Goal: Navigation & Orientation: Find specific page/section

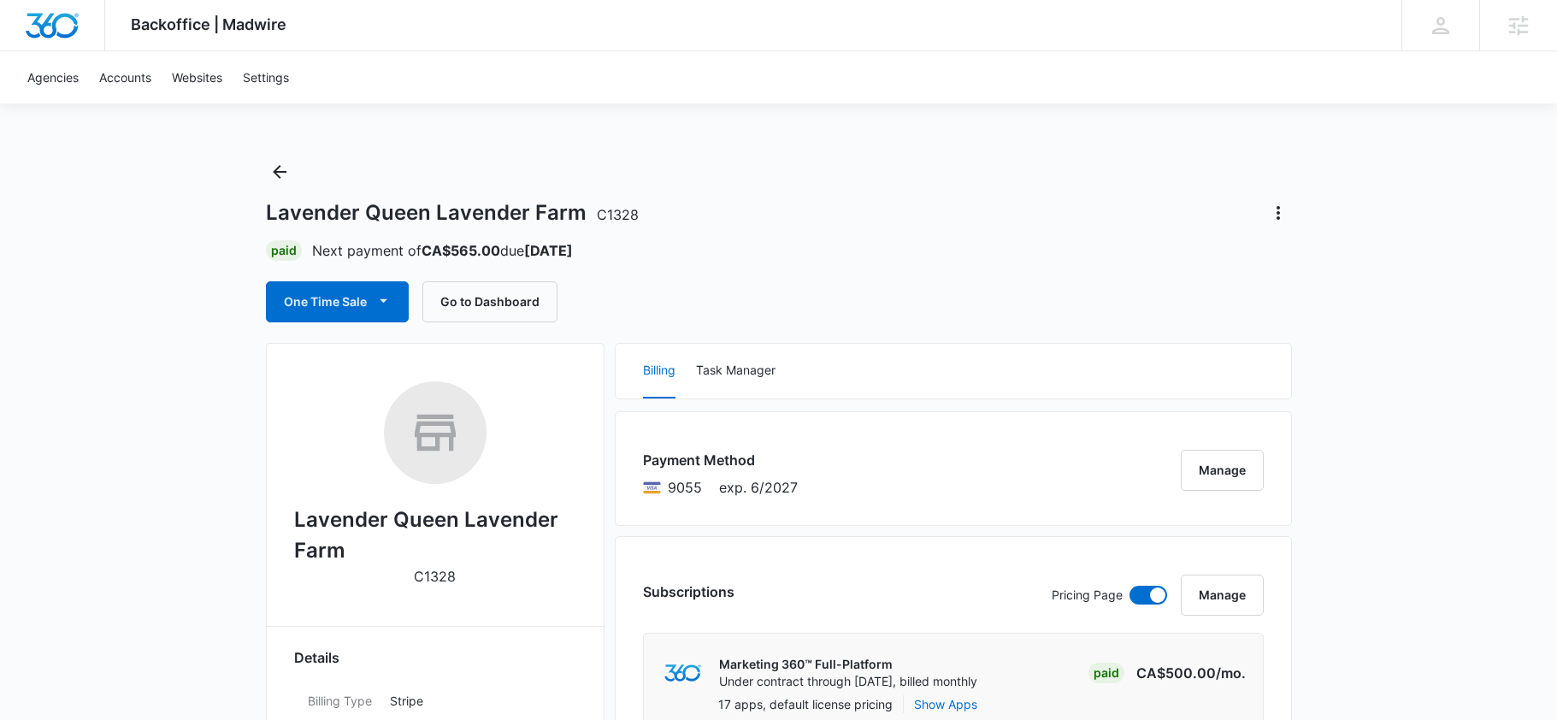
click at [643, 272] on div "Lavender Queen Lavender Farm C1328 Paid Next payment of CA$565.00 due Aug 18 On…" at bounding box center [779, 240] width 1026 height 164
click at [512, 303] on button "Go to Dashboard" at bounding box center [490, 301] width 135 height 41
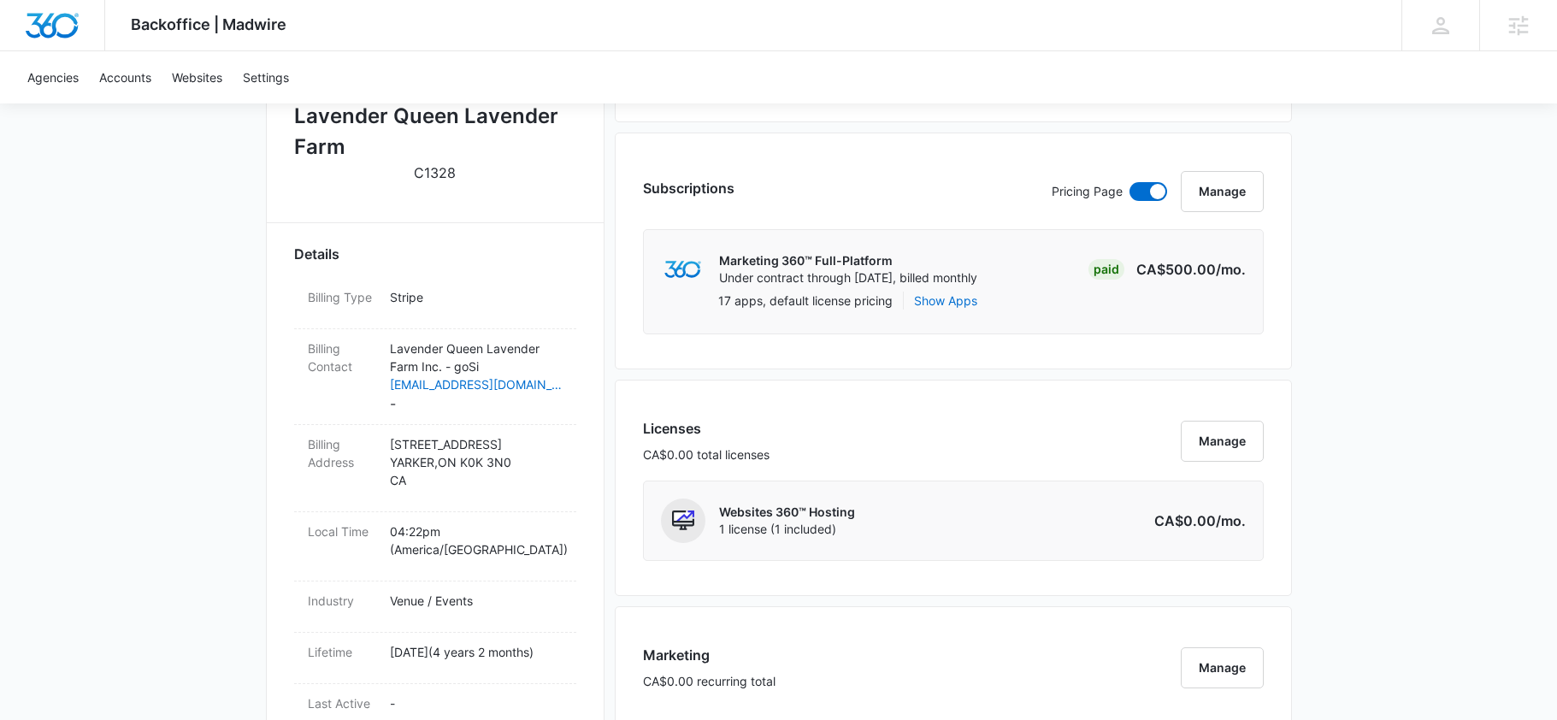
scroll to position [405, 0]
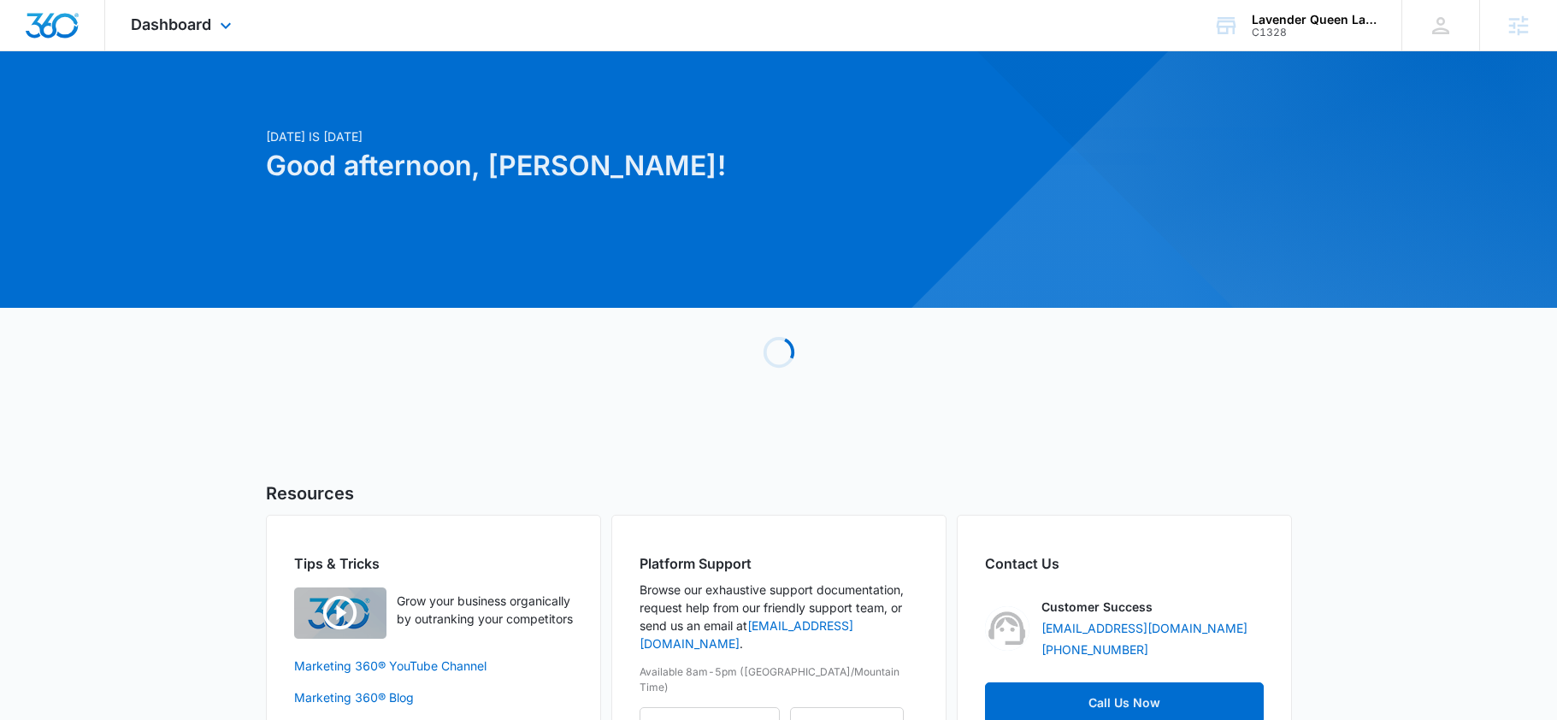
click at [211, 4] on div "Dashboard Apps Reputation Websites Forms CRM Email Social Shop Payments Content…" at bounding box center [183, 25] width 157 height 50
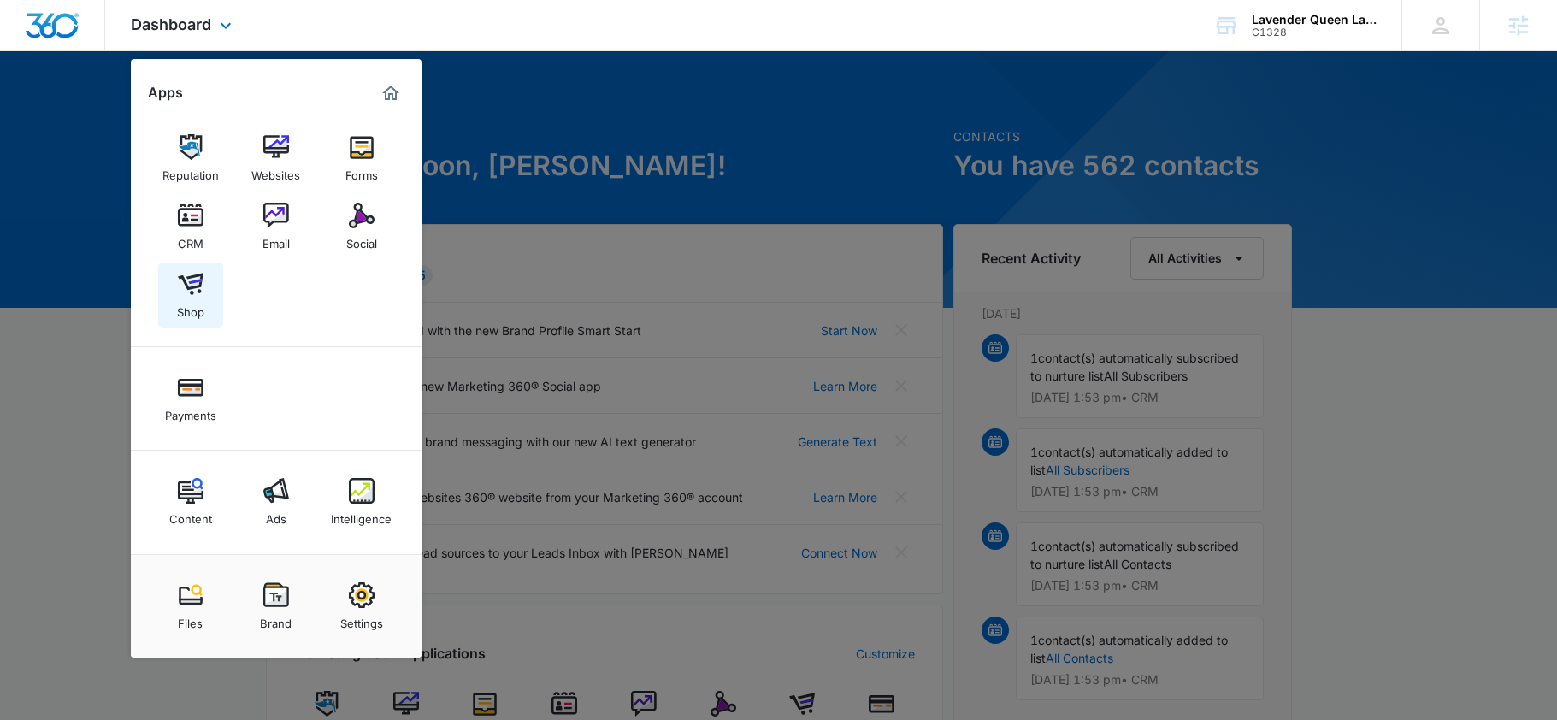
click at [186, 279] on img at bounding box center [191, 284] width 26 height 26
